Goal: Task Accomplishment & Management: Manage account settings

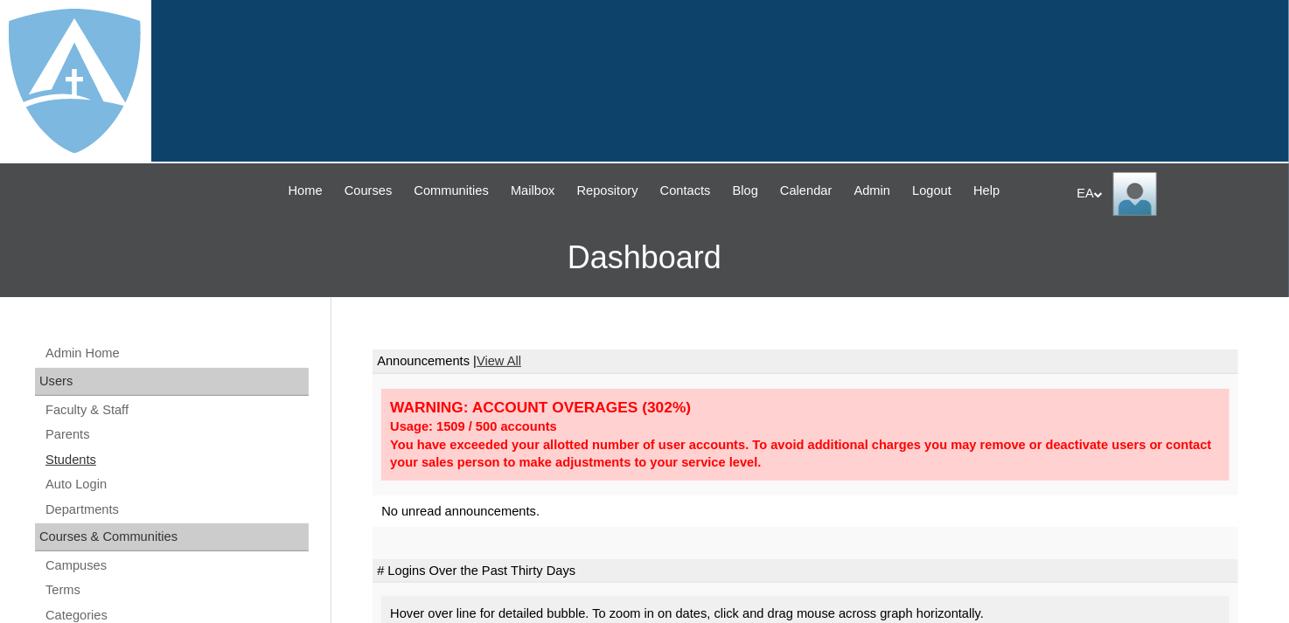
drag, startPoint x: 101, startPoint y: 455, endPoint x: 132, endPoint y: 442, distance: 33.8
click at [102, 454] on link "Students" at bounding box center [176, 460] width 265 height 22
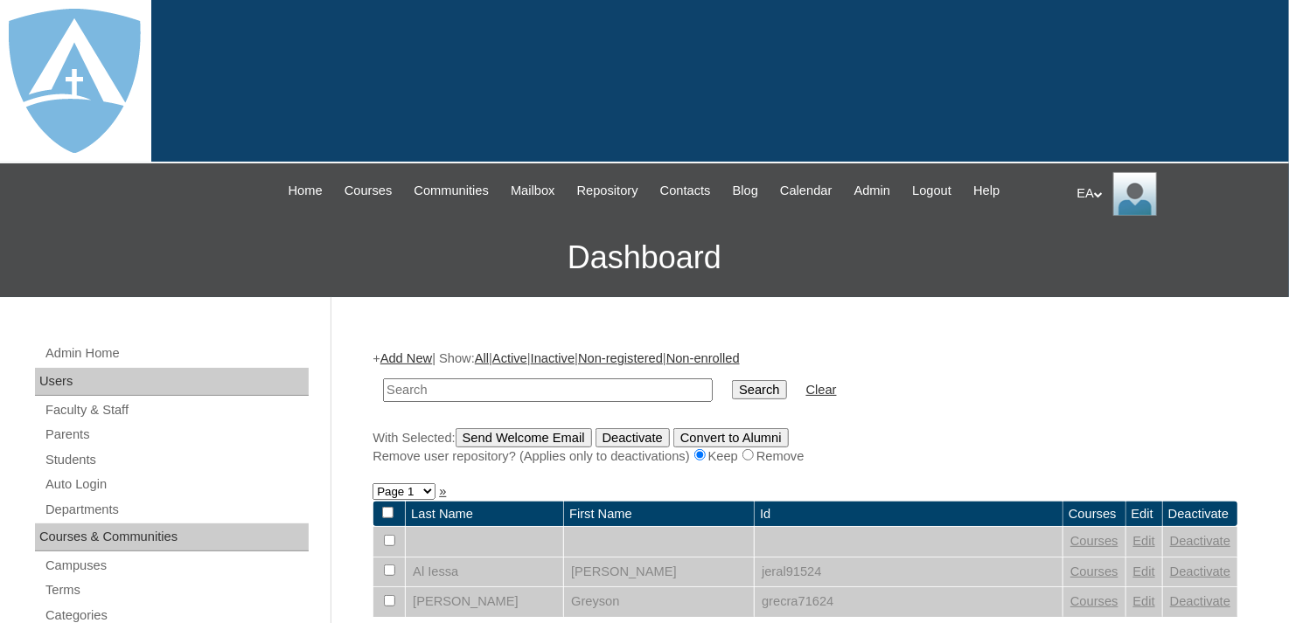
click at [455, 373] on td at bounding box center [547, 390] width 347 height 41
click at [476, 389] on input "text" at bounding box center [548, 391] width 330 height 24
type input "odneal"
click at [732, 389] on input "Search" at bounding box center [759, 389] width 54 height 19
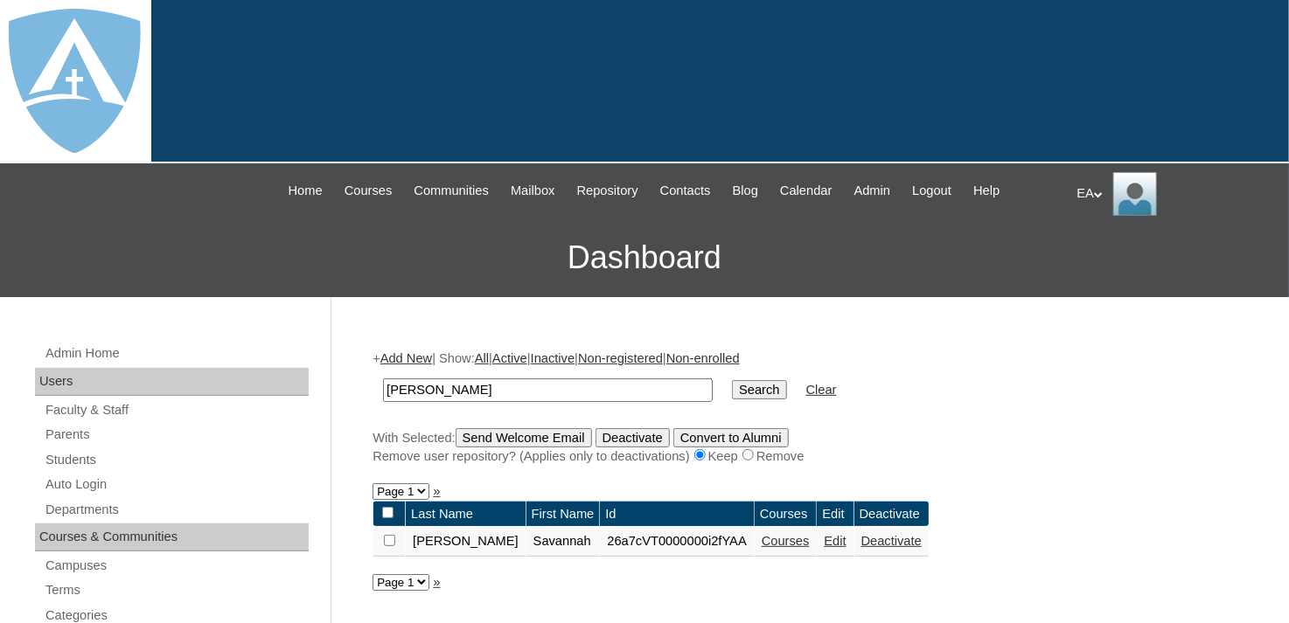
click at [761, 541] on link "Courses" at bounding box center [785, 541] width 48 height 14
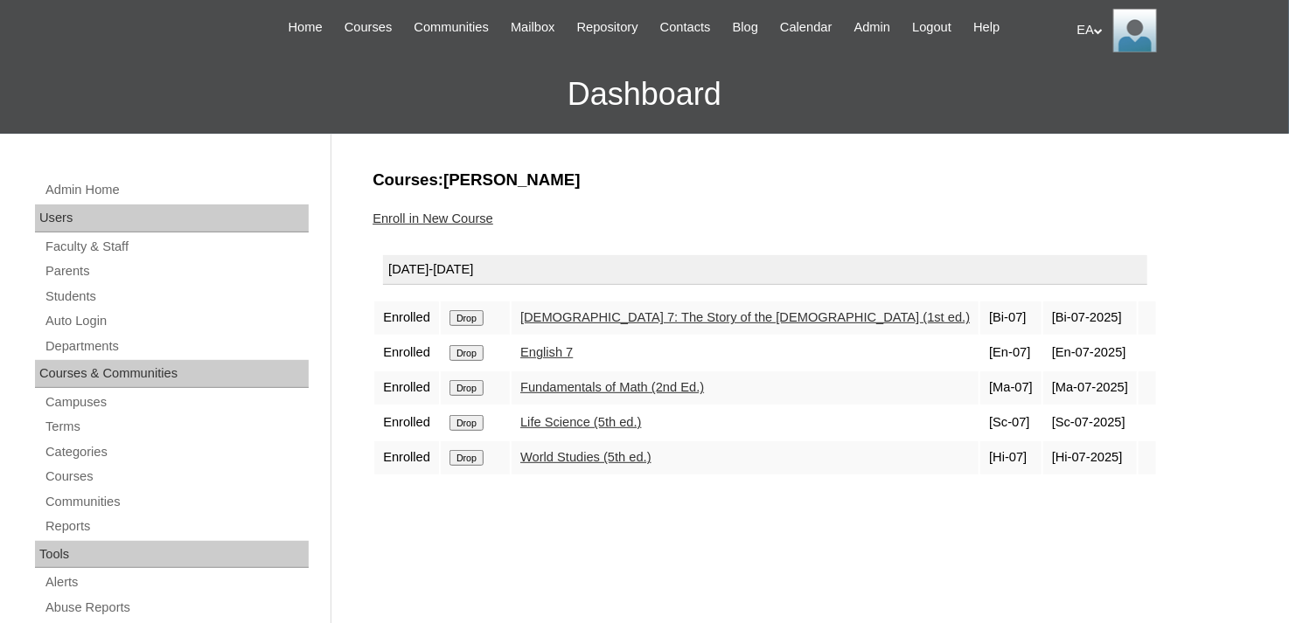
scroll to position [175, 0]
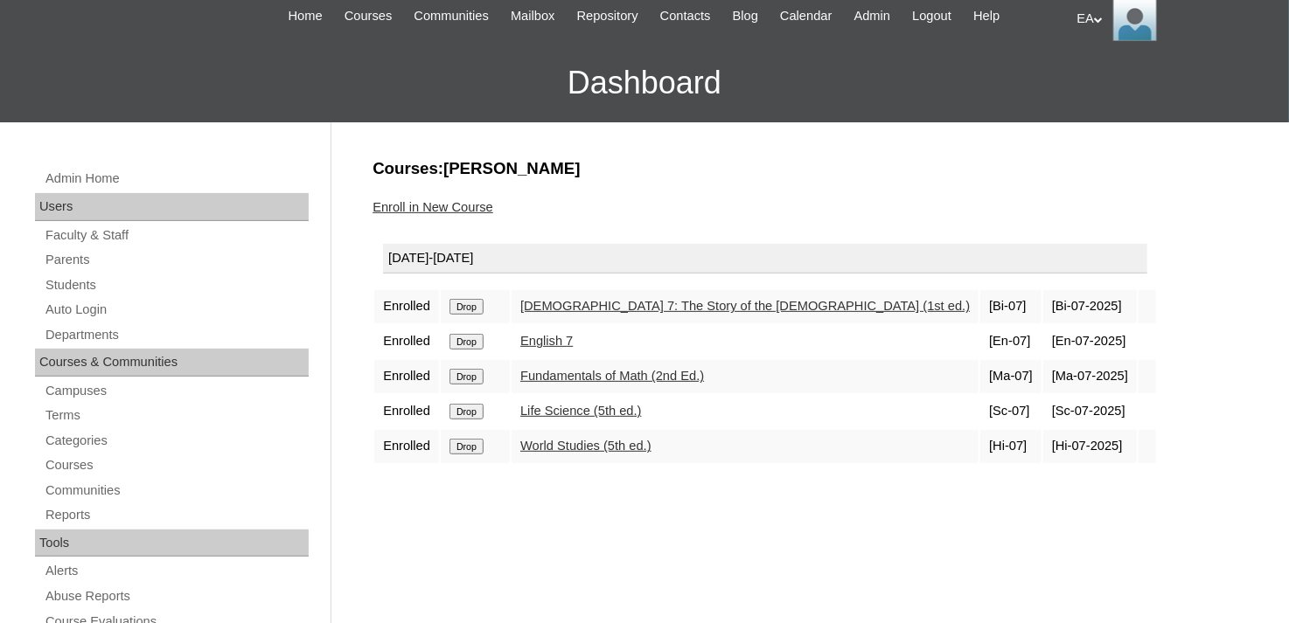
click at [461, 441] on input "Drop" at bounding box center [466, 447] width 34 height 16
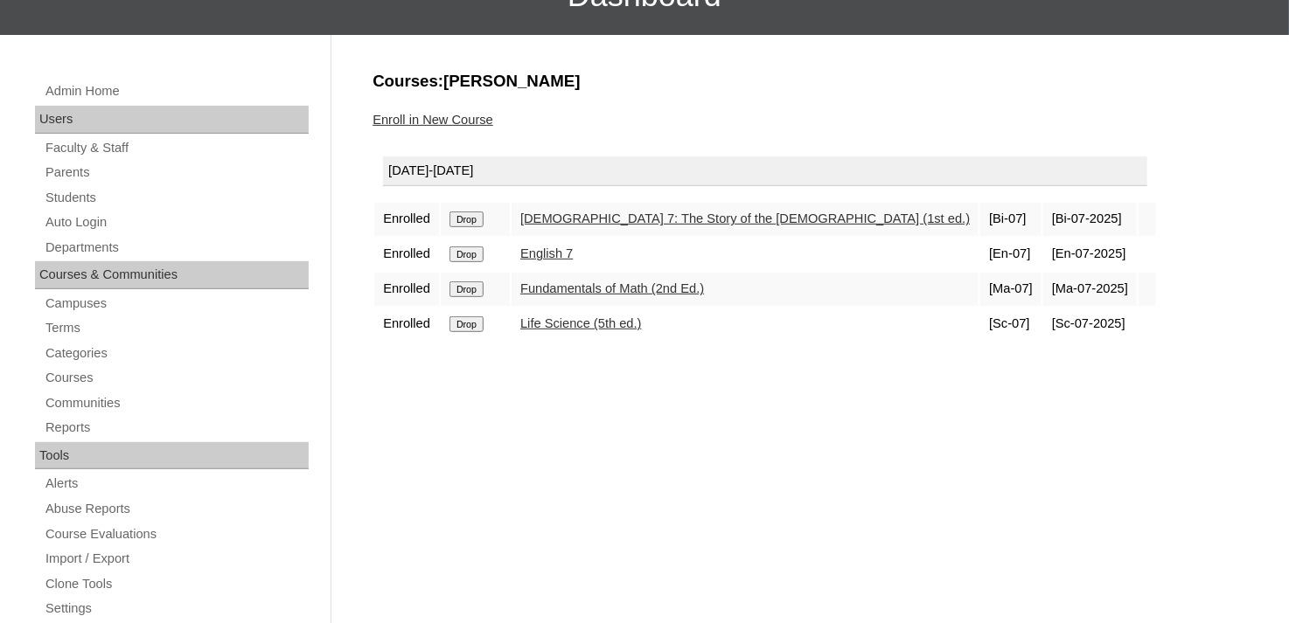
click at [471, 322] on input "Drop" at bounding box center [466, 324] width 34 height 16
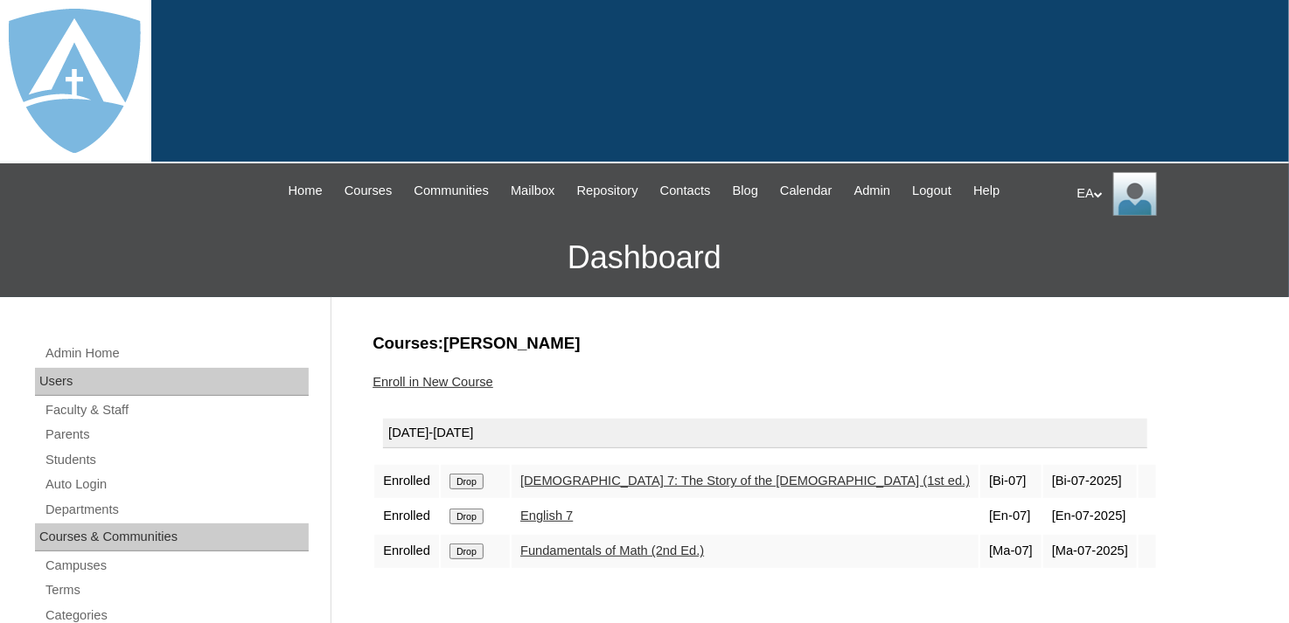
click at [474, 481] on input "Drop" at bounding box center [466, 482] width 34 height 16
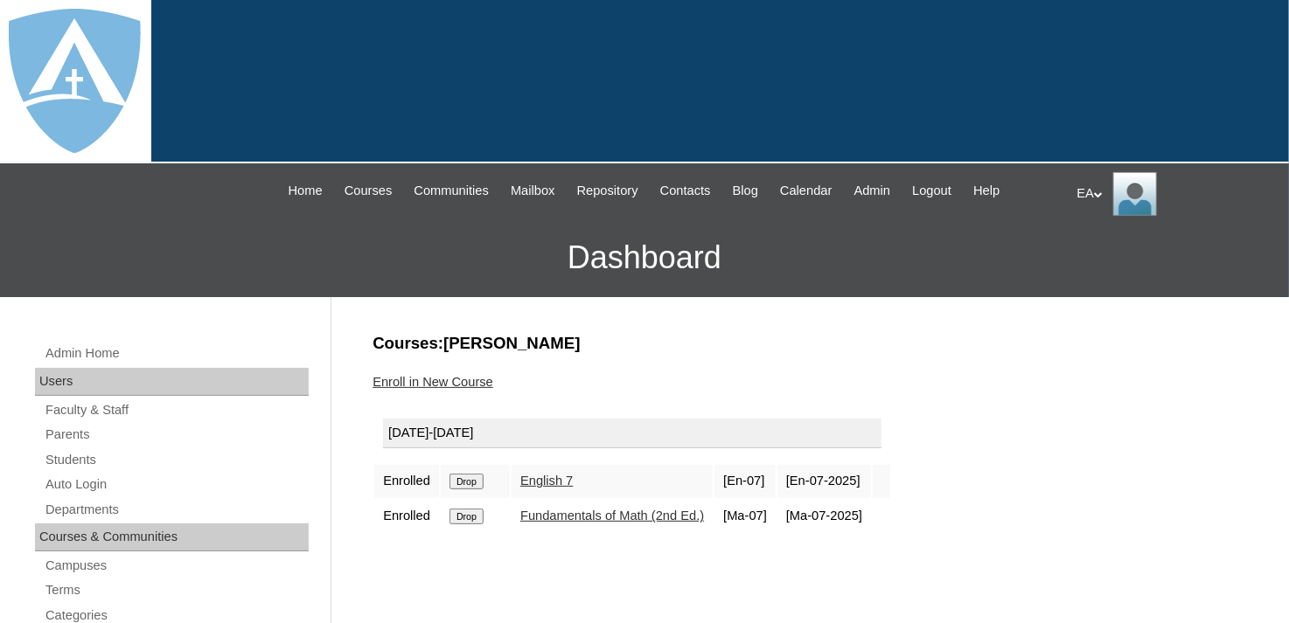
click at [469, 375] on link "Enroll in New Course" at bounding box center [432, 382] width 121 height 14
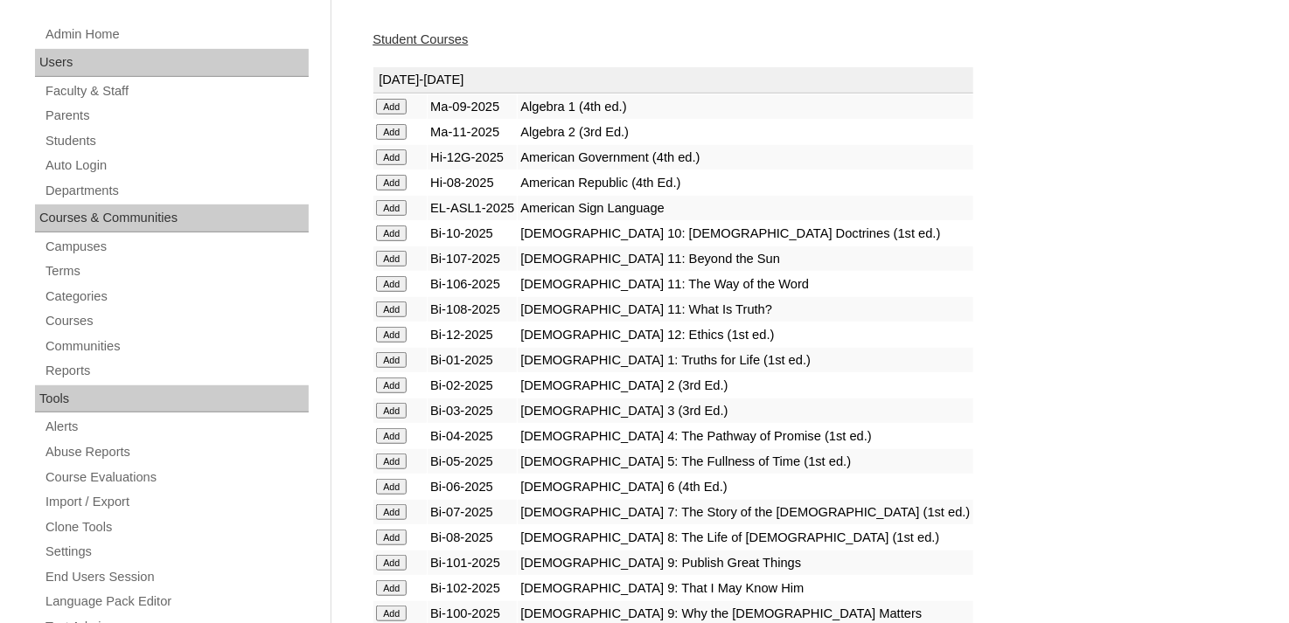
scroll to position [350, 0]
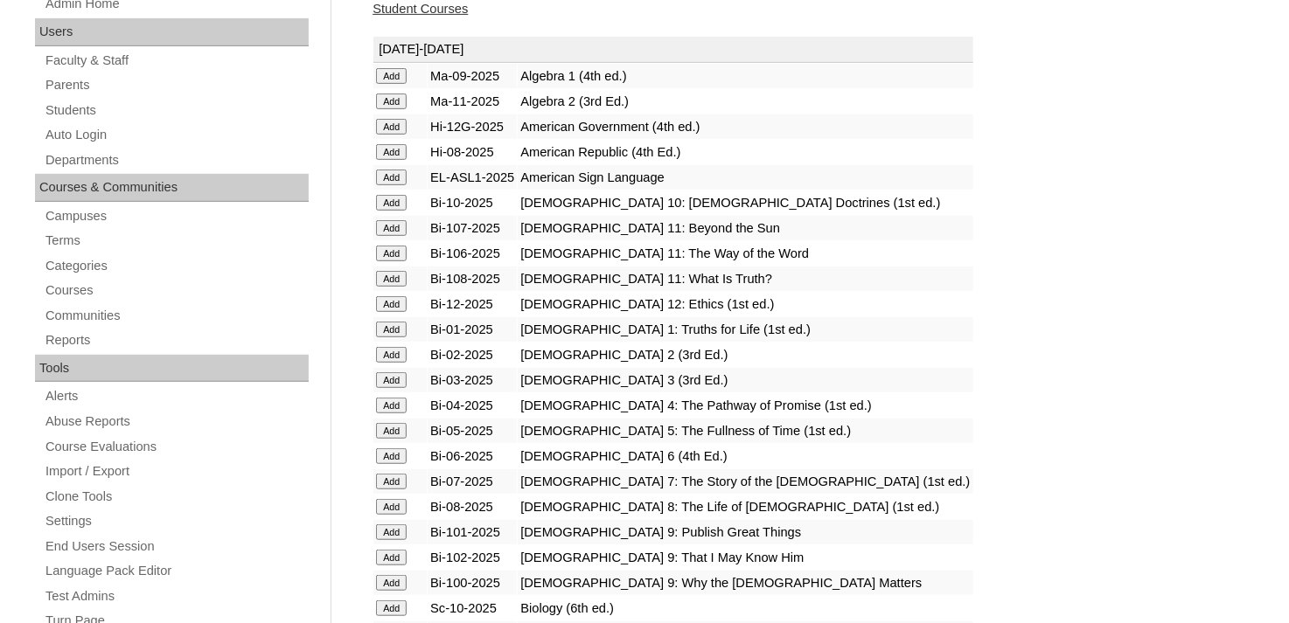
click at [398, 150] on input "Add" at bounding box center [391, 152] width 31 height 16
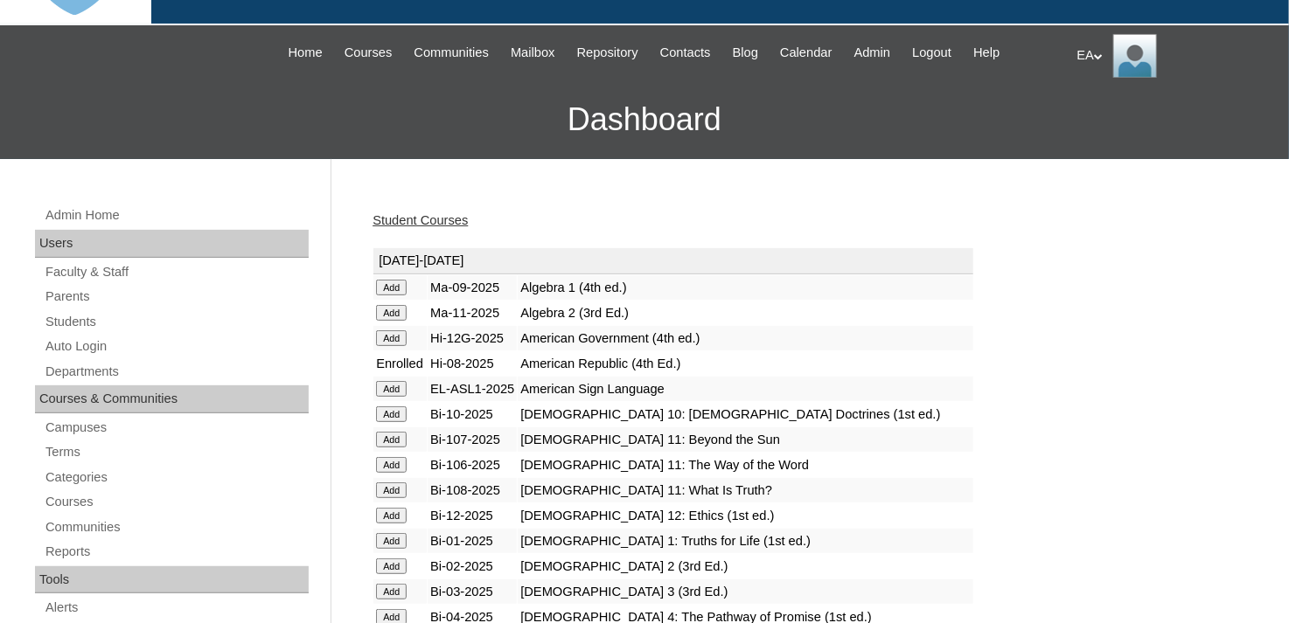
scroll to position [350, 0]
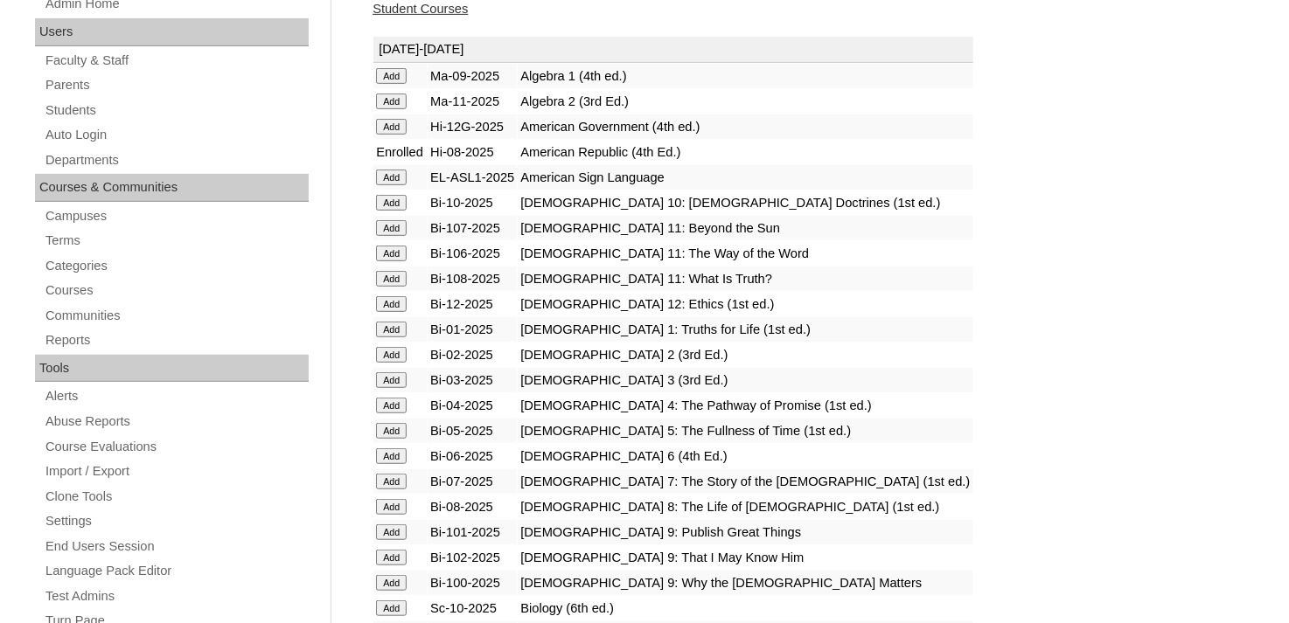
drag, startPoint x: 383, startPoint y: 501, endPoint x: 392, endPoint y: 499, distance: 8.9
click at [385, 501] on input "Add" at bounding box center [391, 507] width 31 height 16
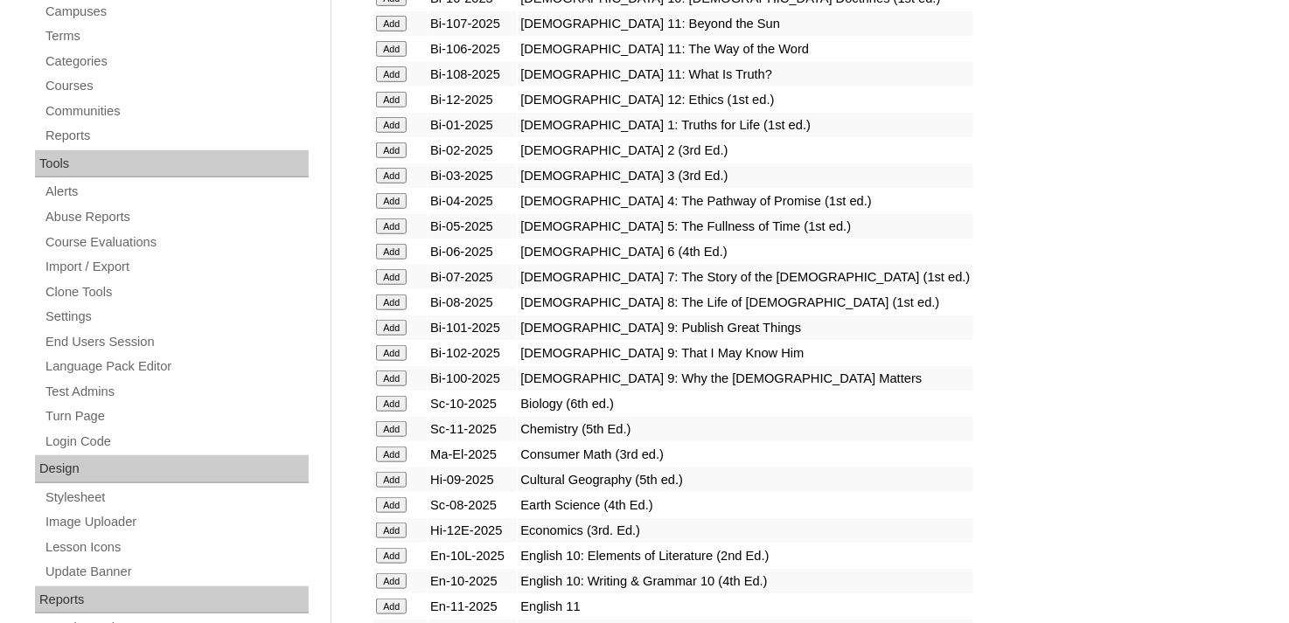
scroll to position [699, 0]
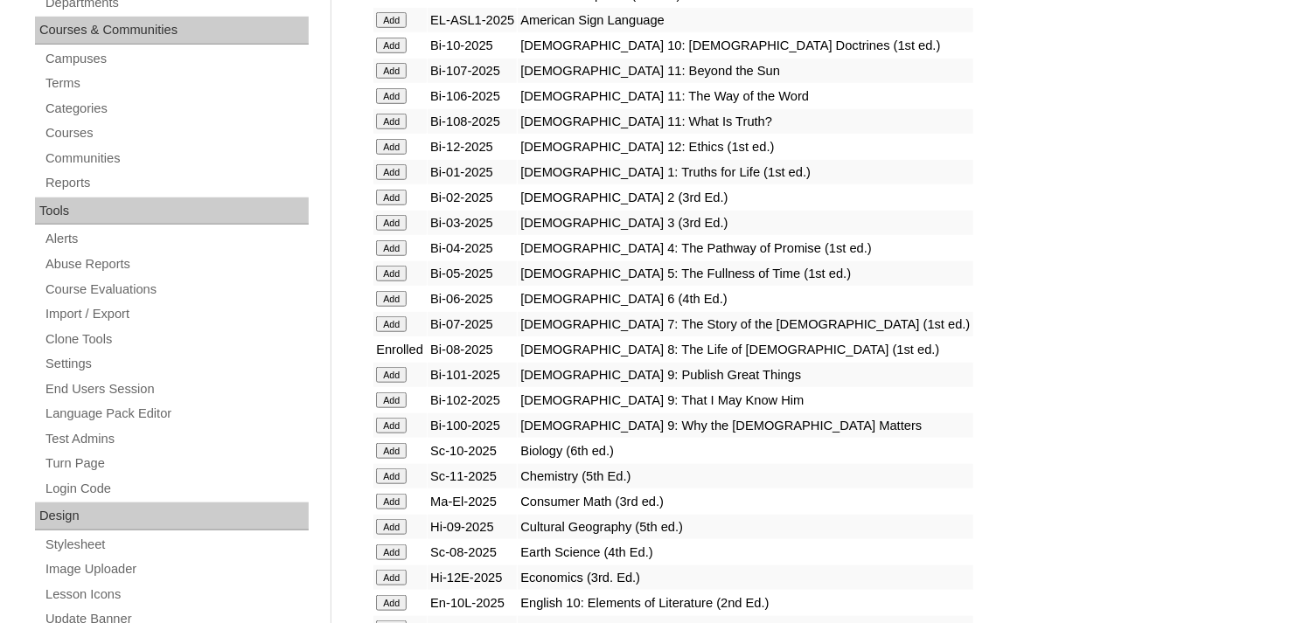
scroll to position [699, 0]
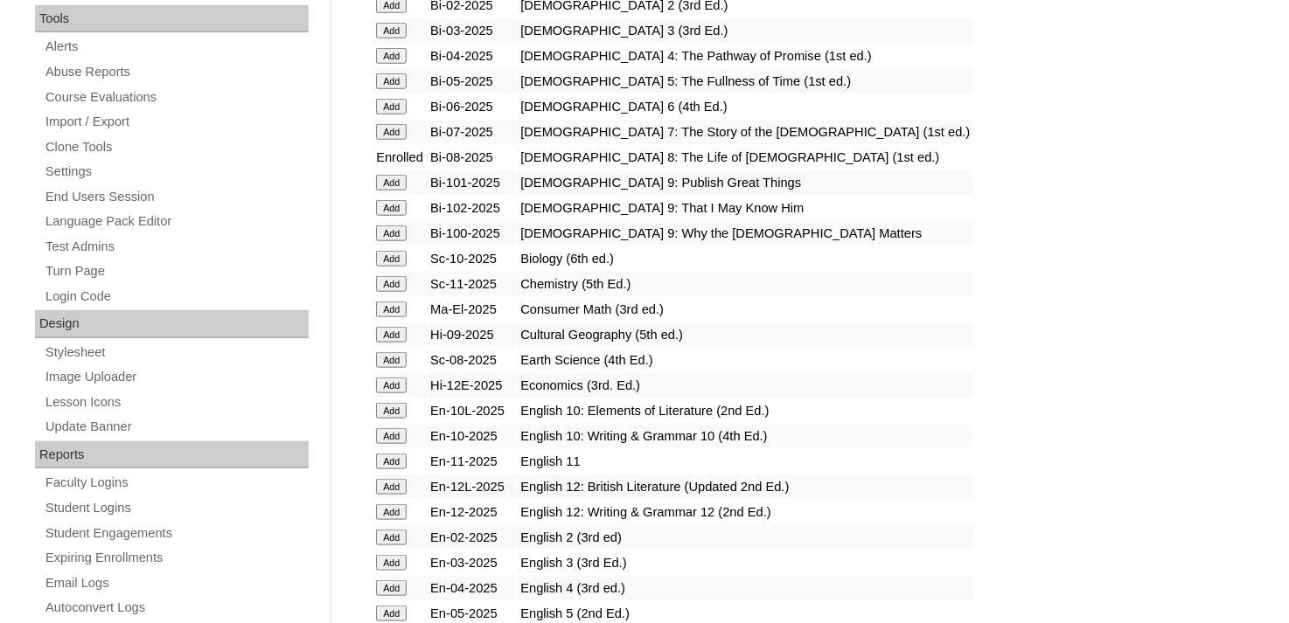
click at [388, 352] on input "Add" at bounding box center [391, 360] width 31 height 16
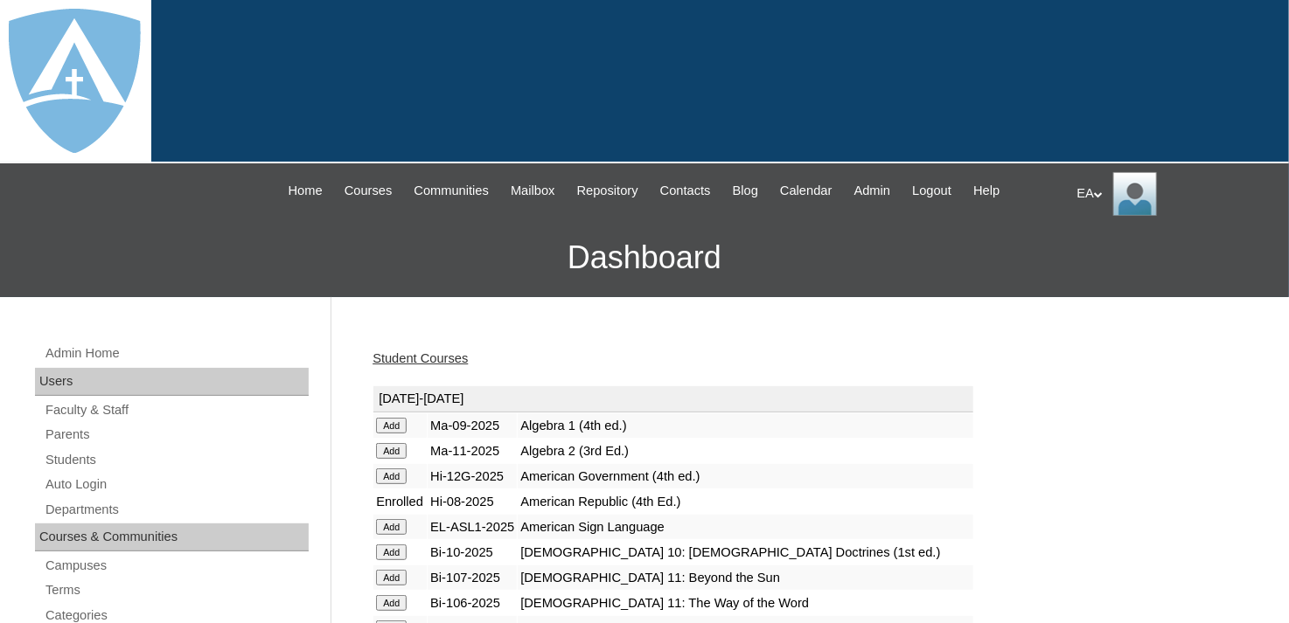
click at [438, 359] on link "Student Courses" at bounding box center [419, 358] width 95 height 14
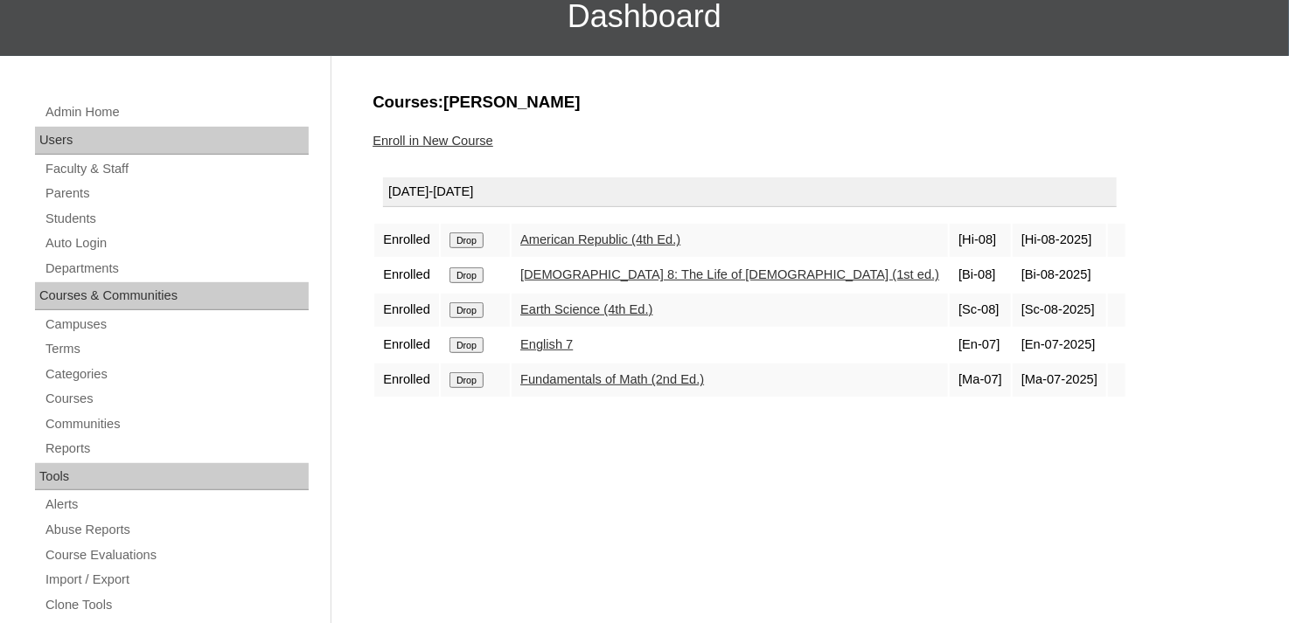
scroll to position [262, 0]
